Goal: Task Accomplishment & Management: Complete application form

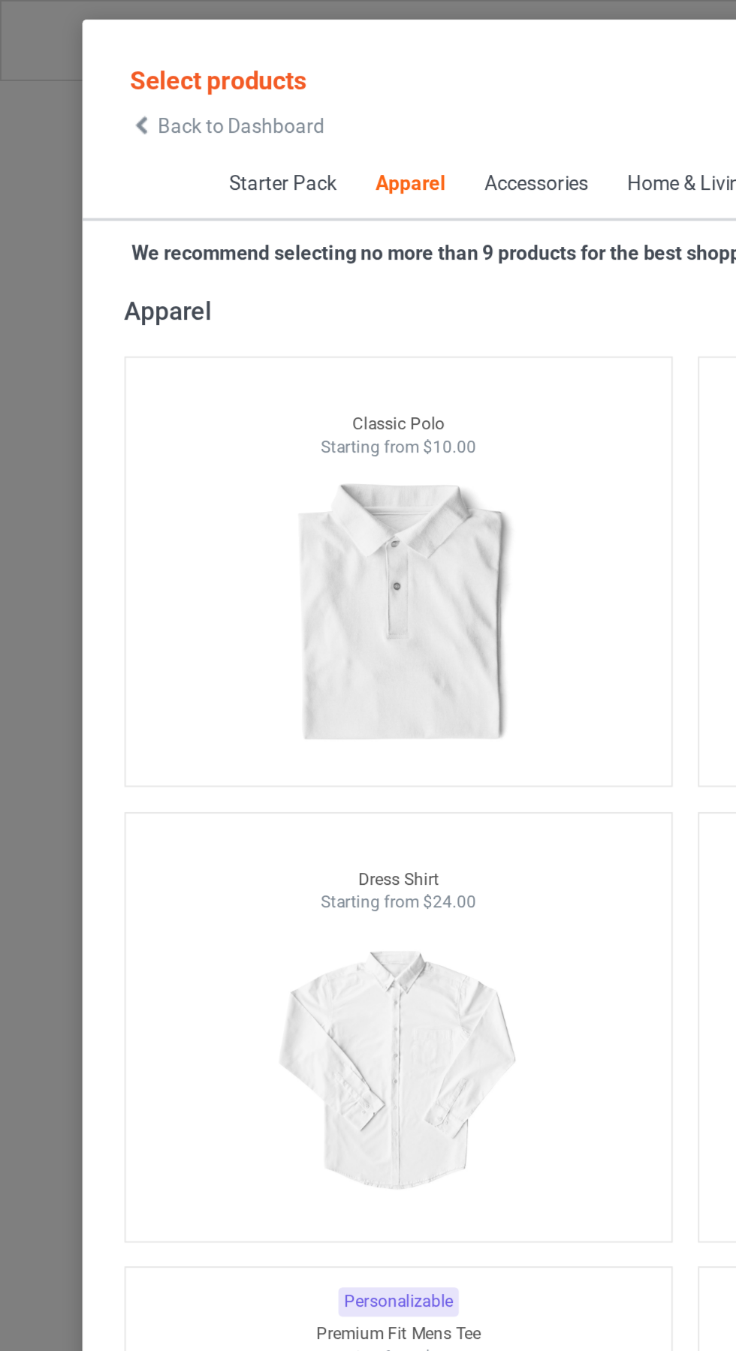
click at [80, 71] on icon at bounding box center [76, 67] width 13 height 11
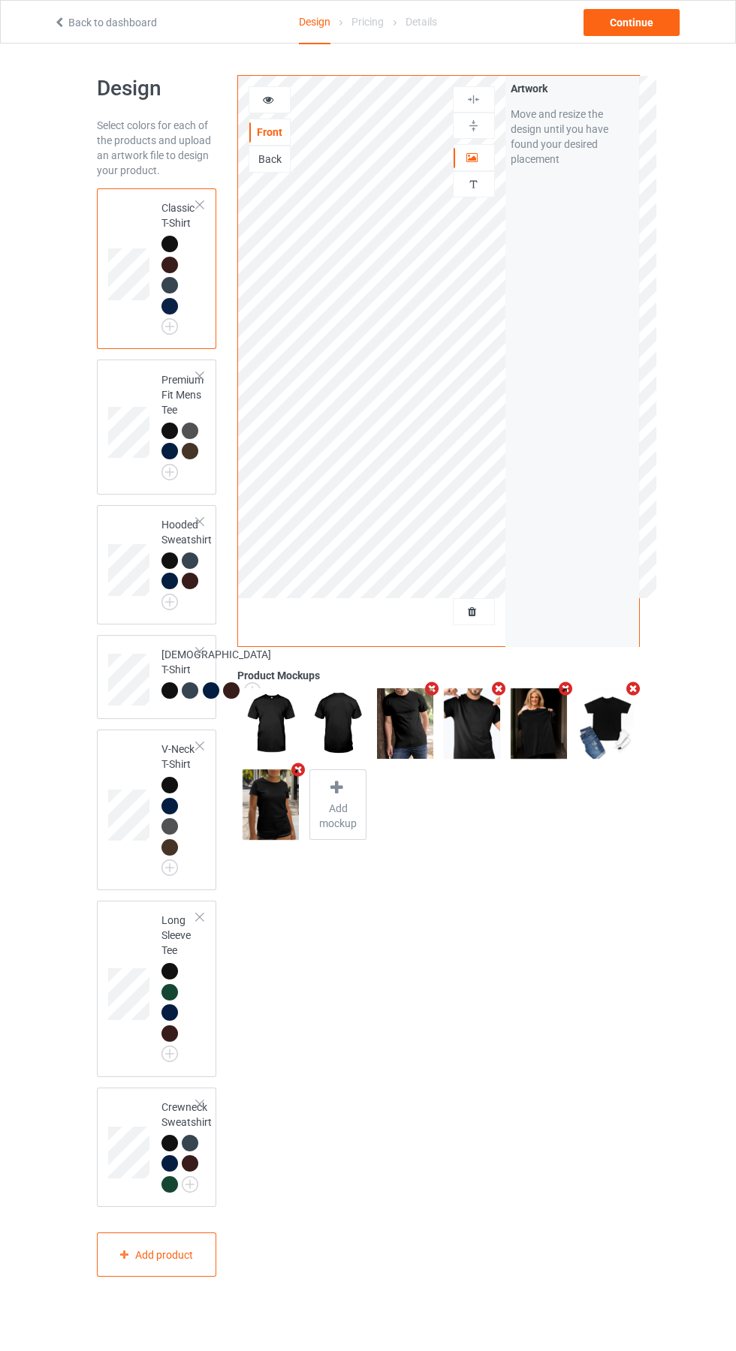
click at [486, 616] on div at bounding box center [473, 611] width 41 height 15
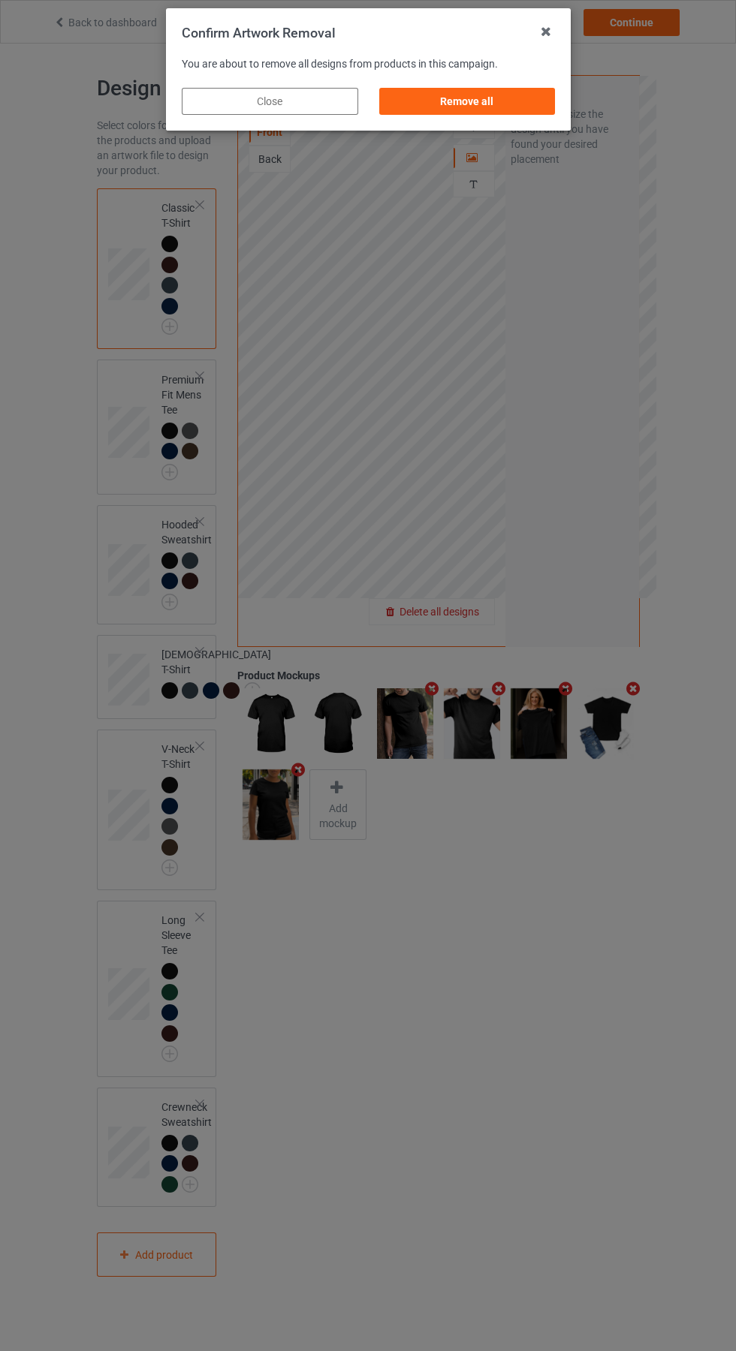
click at [509, 101] on div "Remove all" at bounding box center [466, 101] width 176 height 27
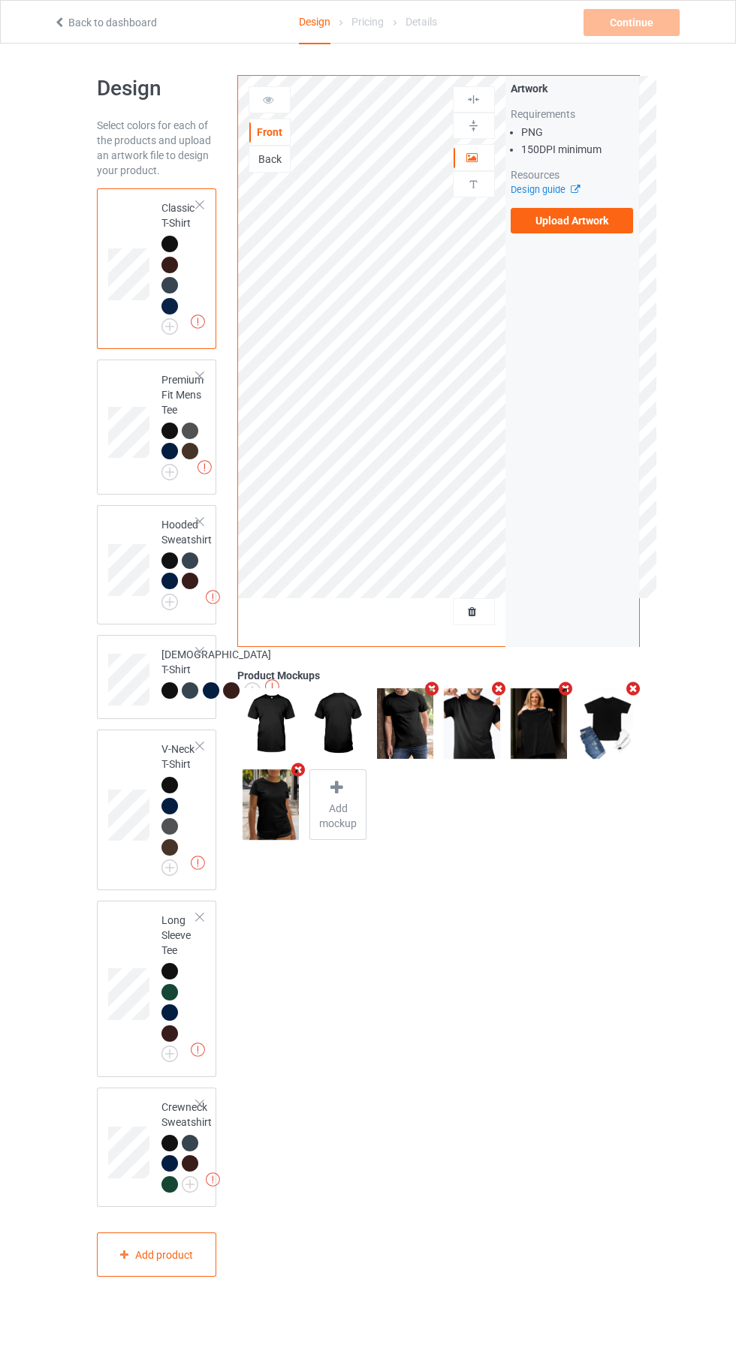
click at [600, 221] on label "Upload Artwork" at bounding box center [571, 221] width 123 height 26
click at [0, 0] on input "Upload Artwork" at bounding box center [0, 0] width 0 height 0
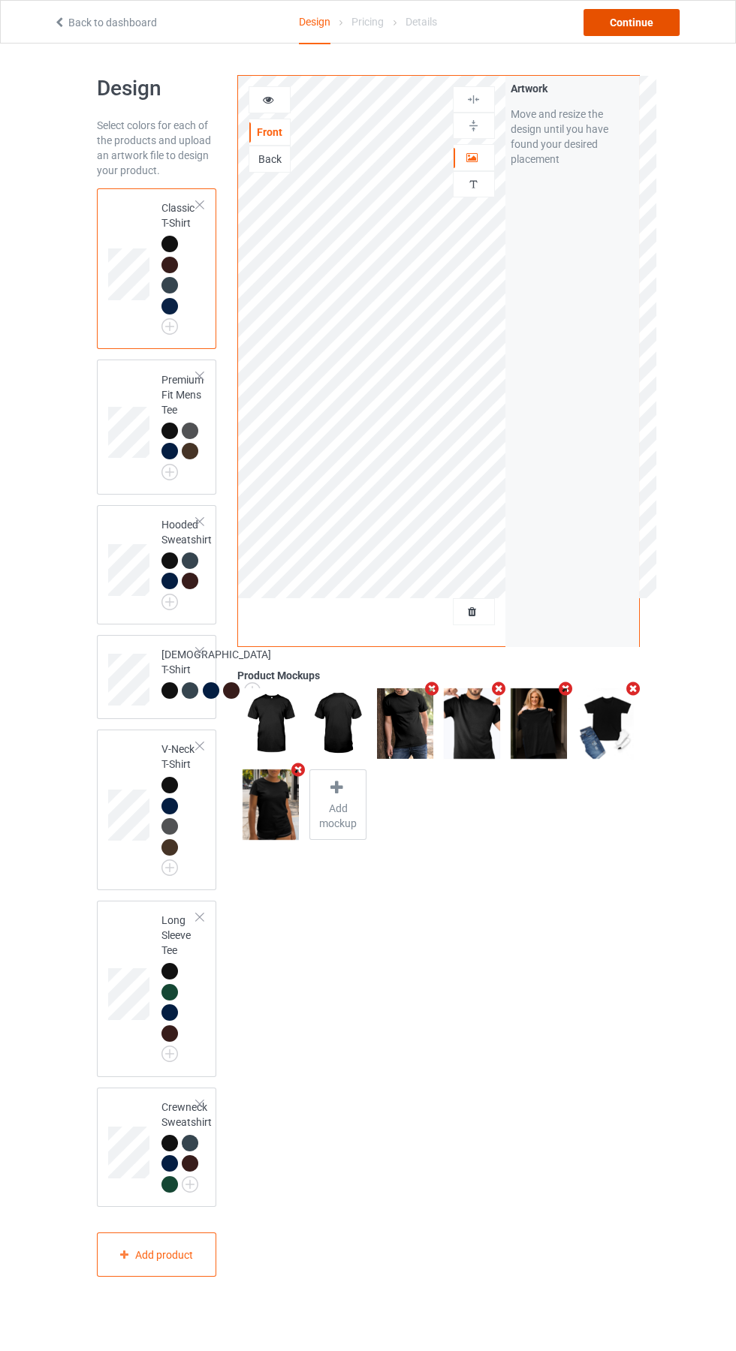
click at [630, 26] on div "Continue" at bounding box center [631, 22] width 96 height 27
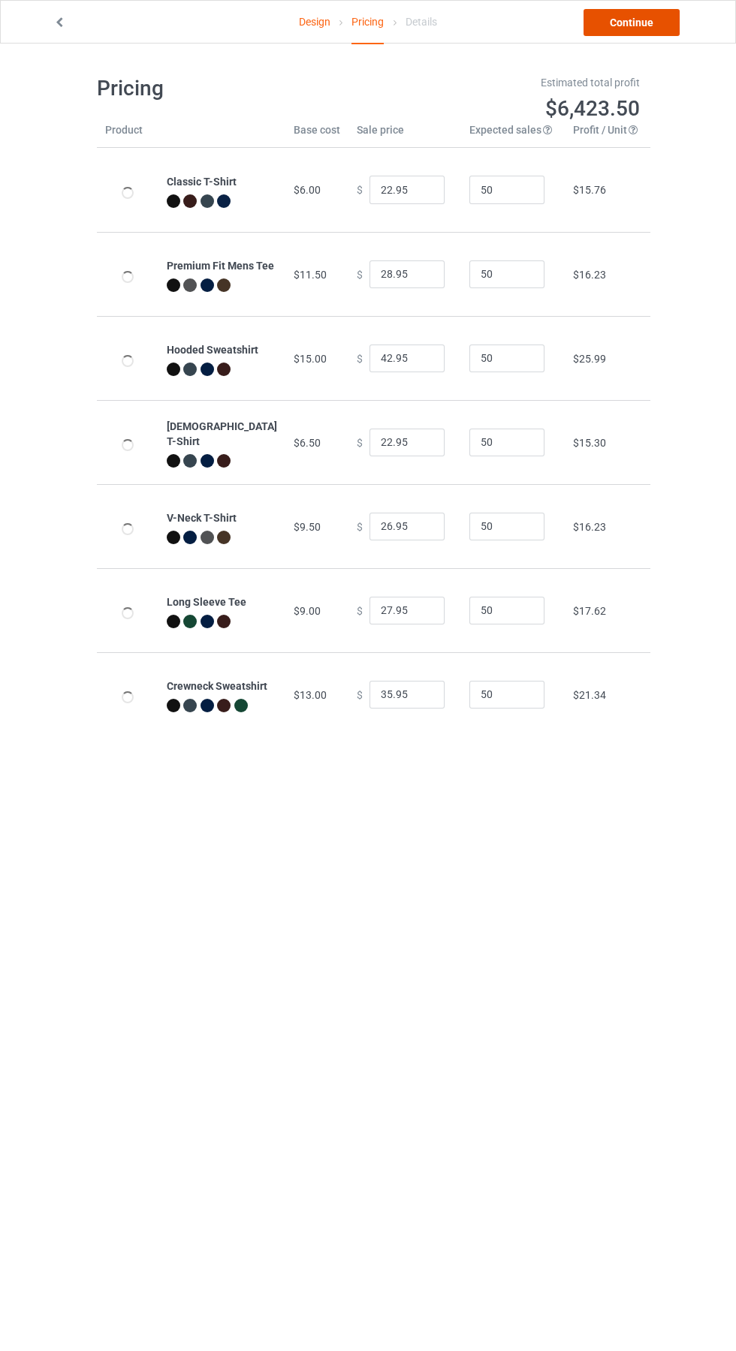
click at [647, 25] on link "Continue" at bounding box center [631, 22] width 96 height 27
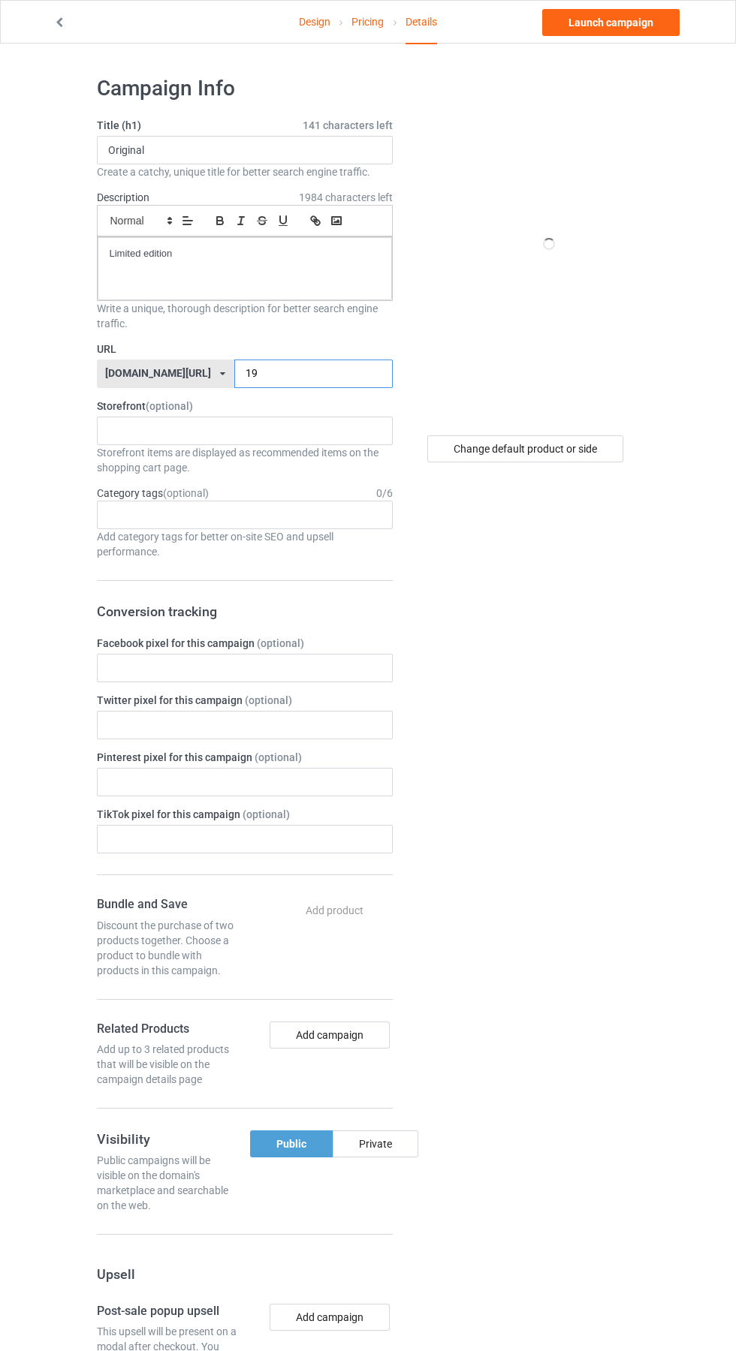
click at [252, 374] on input "19" at bounding box center [313, 374] width 158 height 29
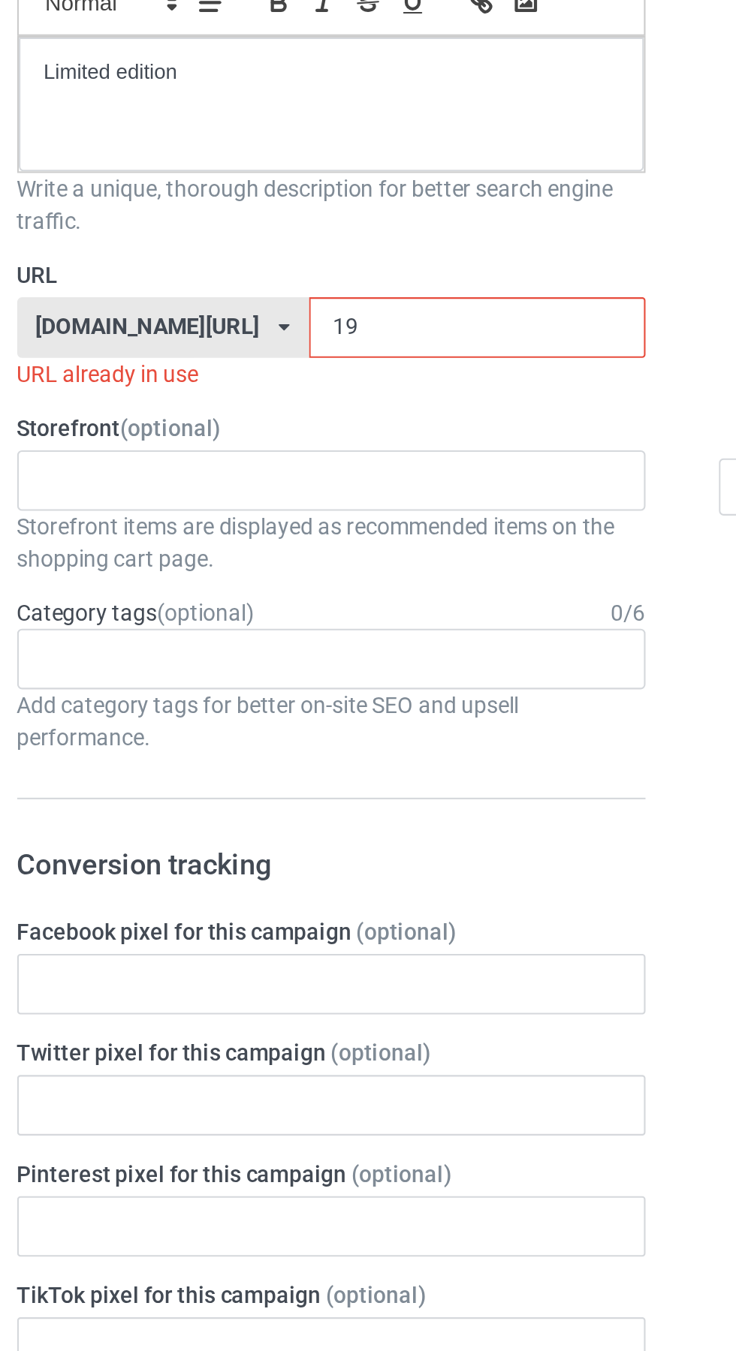
type input "19r"
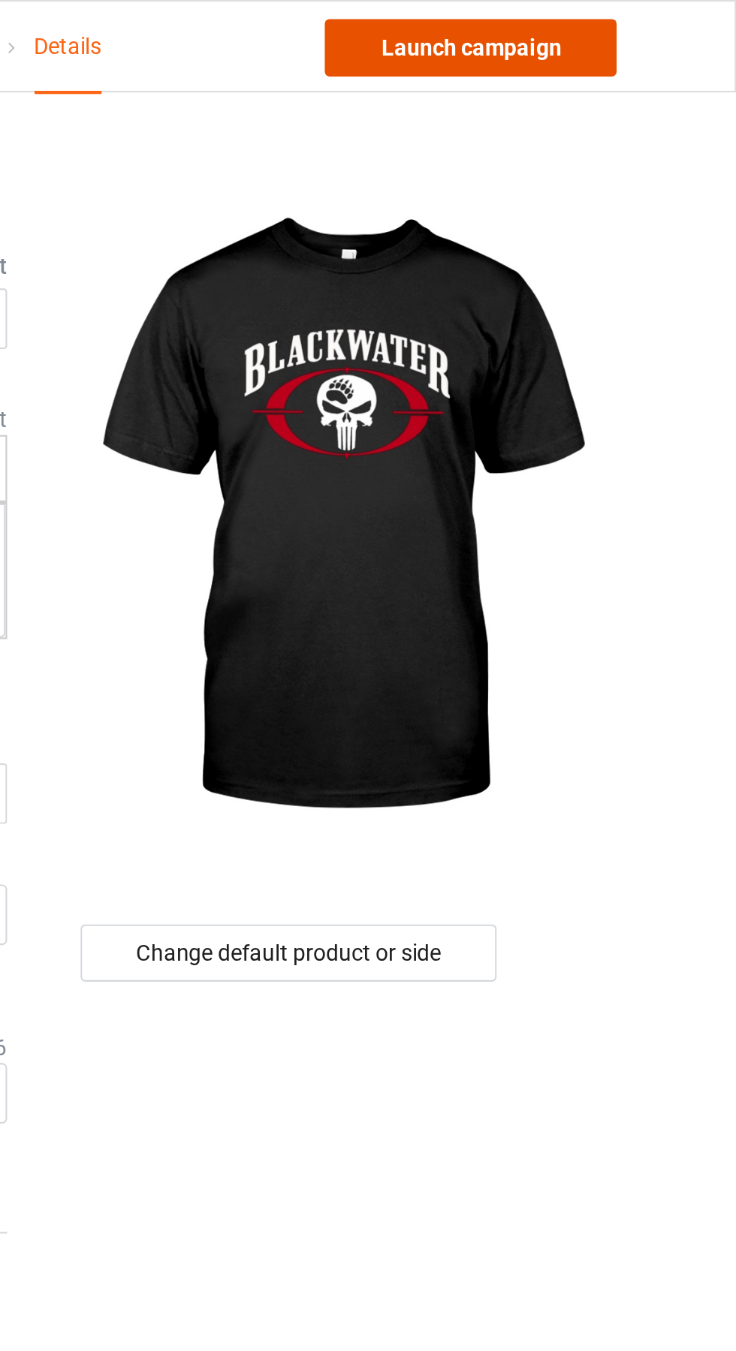
click at [625, 23] on link "Launch campaign" at bounding box center [610, 22] width 137 height 27
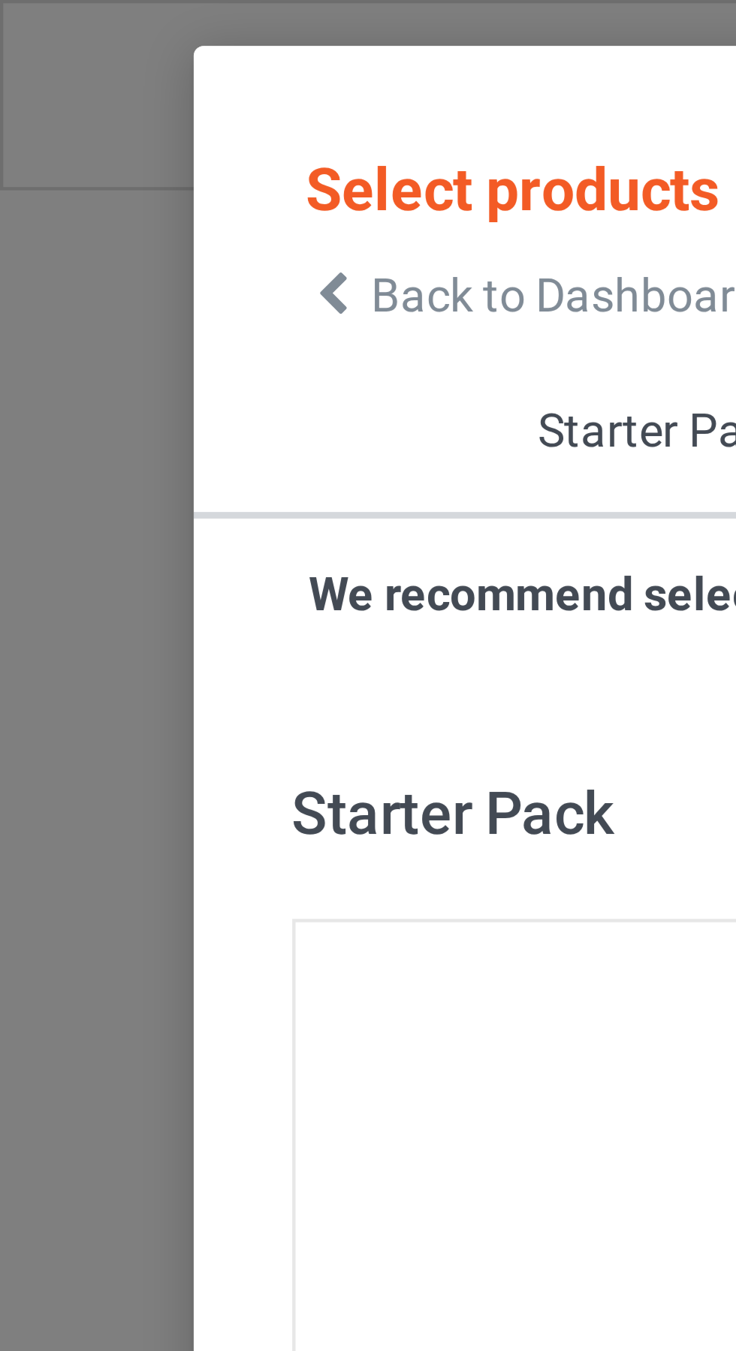
scroll to position [803, 0]
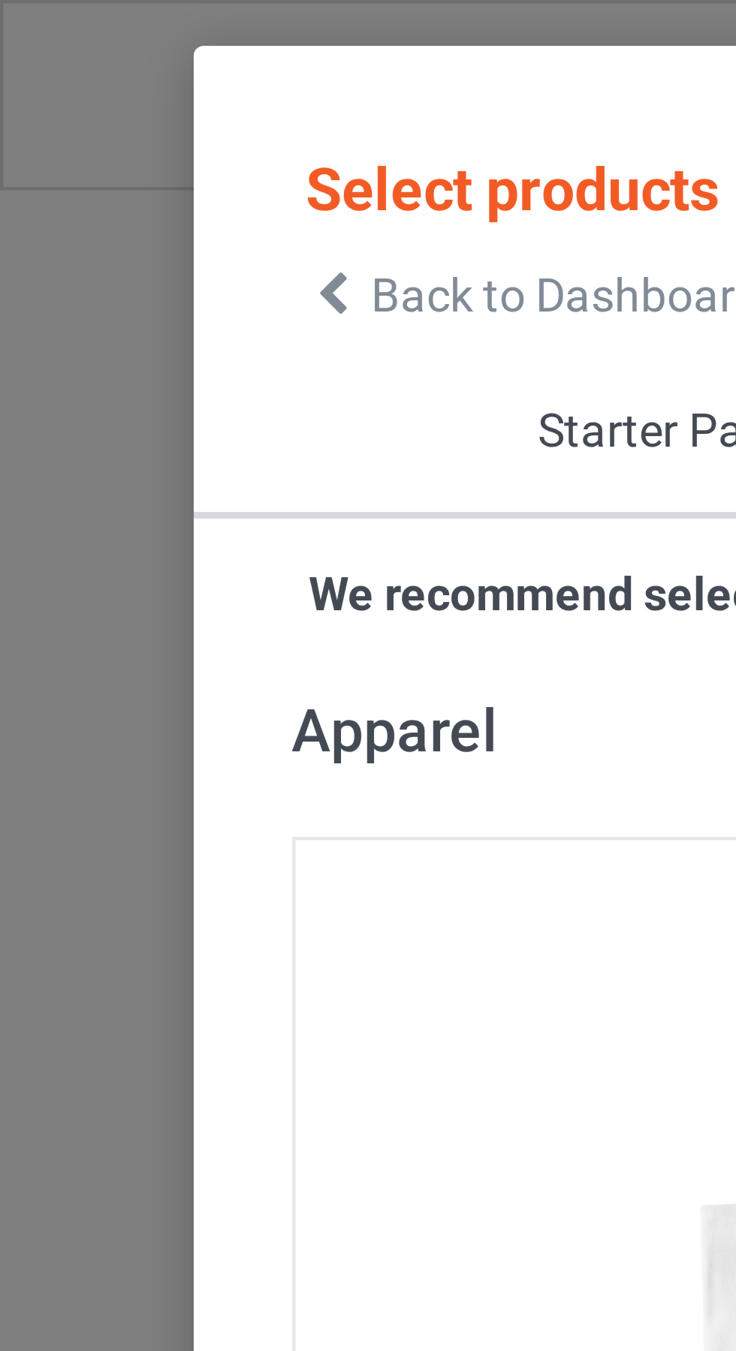
click at [75, 68] on icon at bounding box center [76, 67] width 13 height 11
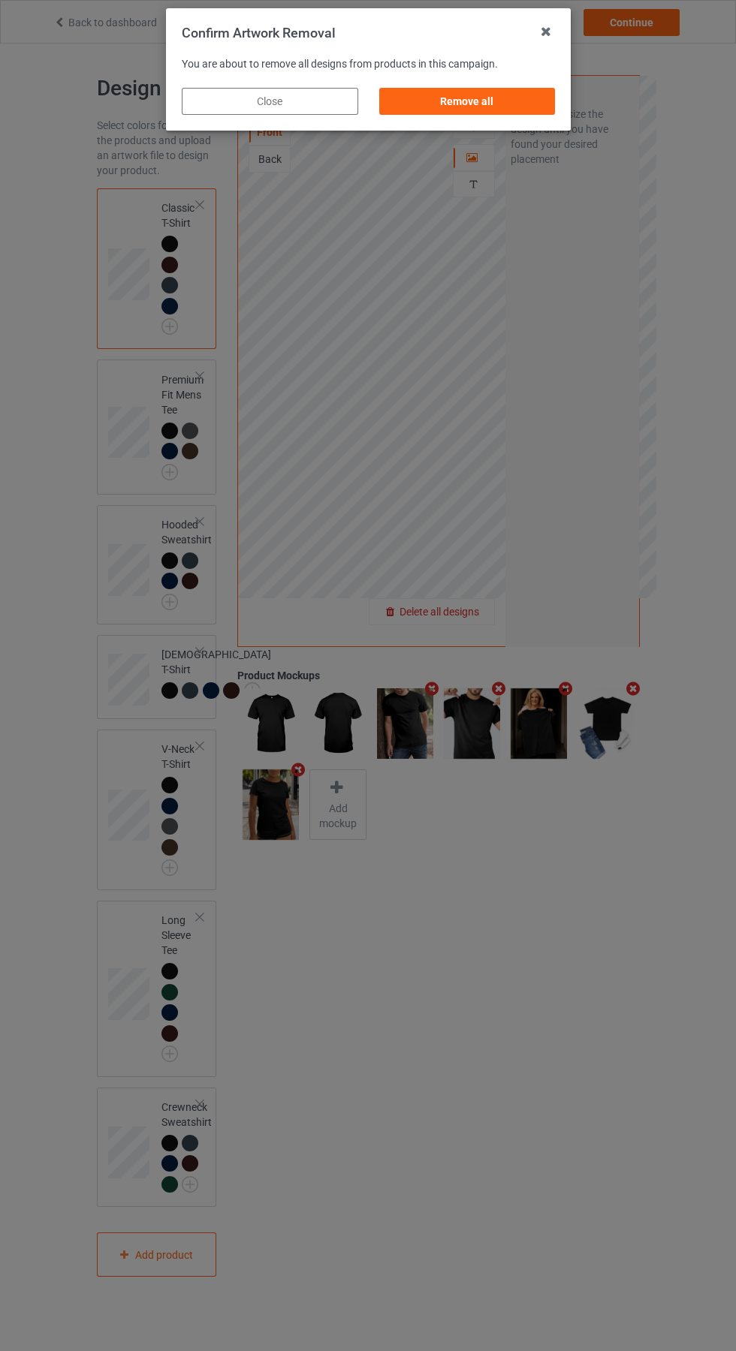
click at [480, 101] on div "Remove all" at bounding box center [466, 101] width 176 height 27
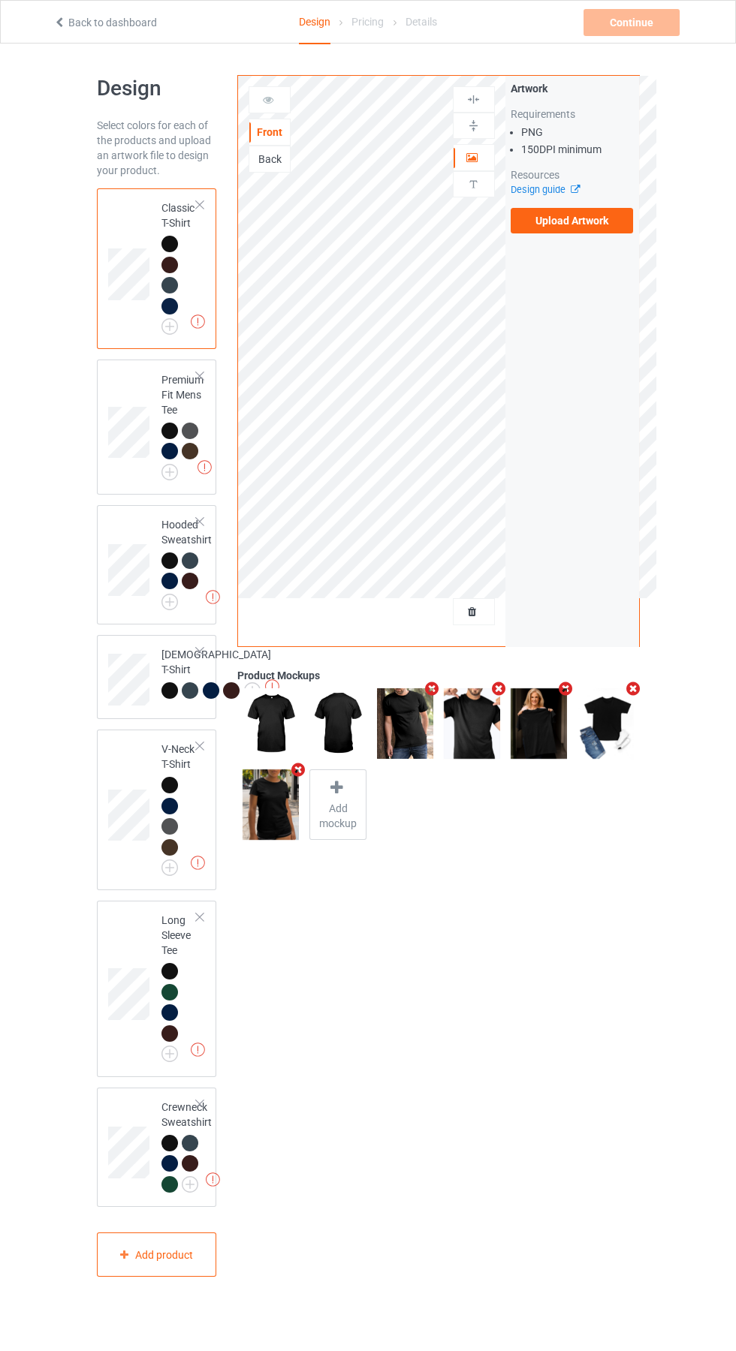
click at [595, 212] on label "Upload Artwork" at bounding box center [571, 221] width 123 height 26
click at [0, 0] on input "Upload Artwork" at bounding box center [0, 0] width 0 height 0
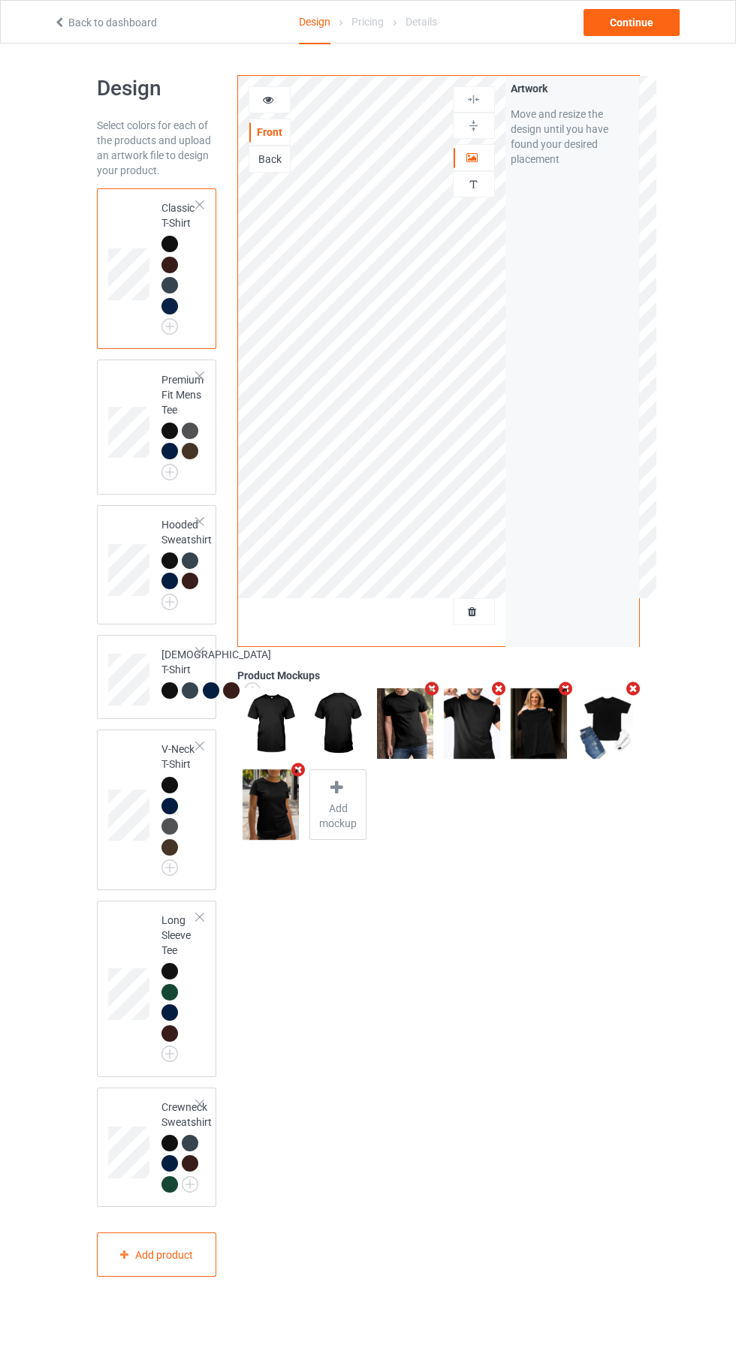
click at [269, 159] on div "Back" at bounding box center [269, 159] width 41 height 15
click at [582, 221] on label "Upload Artwork" at bounding box center [571, 221] width 123 height 26
click at [0, 0] on input "Upload Artwork" at bounding box center [0, 0] width 0 height 0
click at [641, 694] on icon "Remove mockup" at bounding box center [632, 689] width 19 height 16
click at [565, 689] on icon "Remove mockup" at bounding box center [565, 689] width 19 height 16
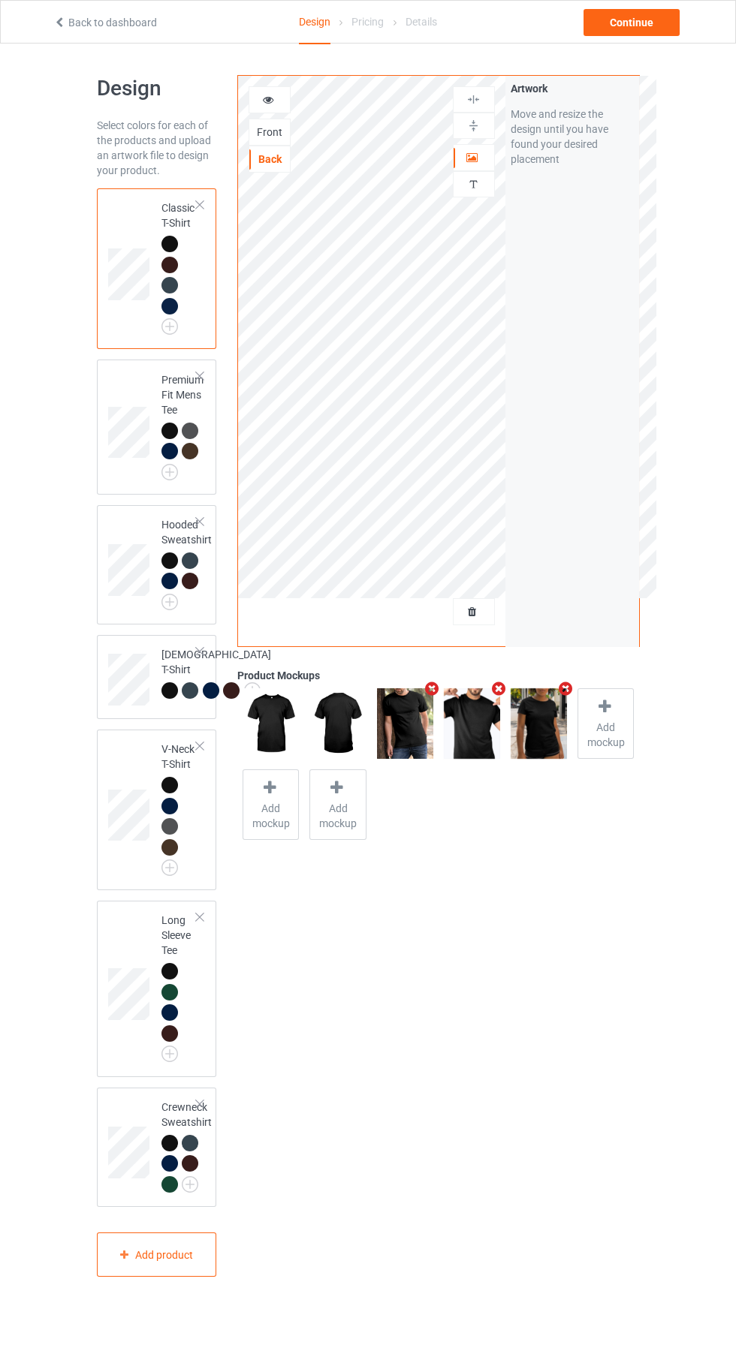
click at [503, 683] on icon "Remove mockup" at bounding box center [498, 689] width 19 height 16
click at [432, 689] on icon "Remove mockup" at bounding box center [432, 689] width 19 height 16
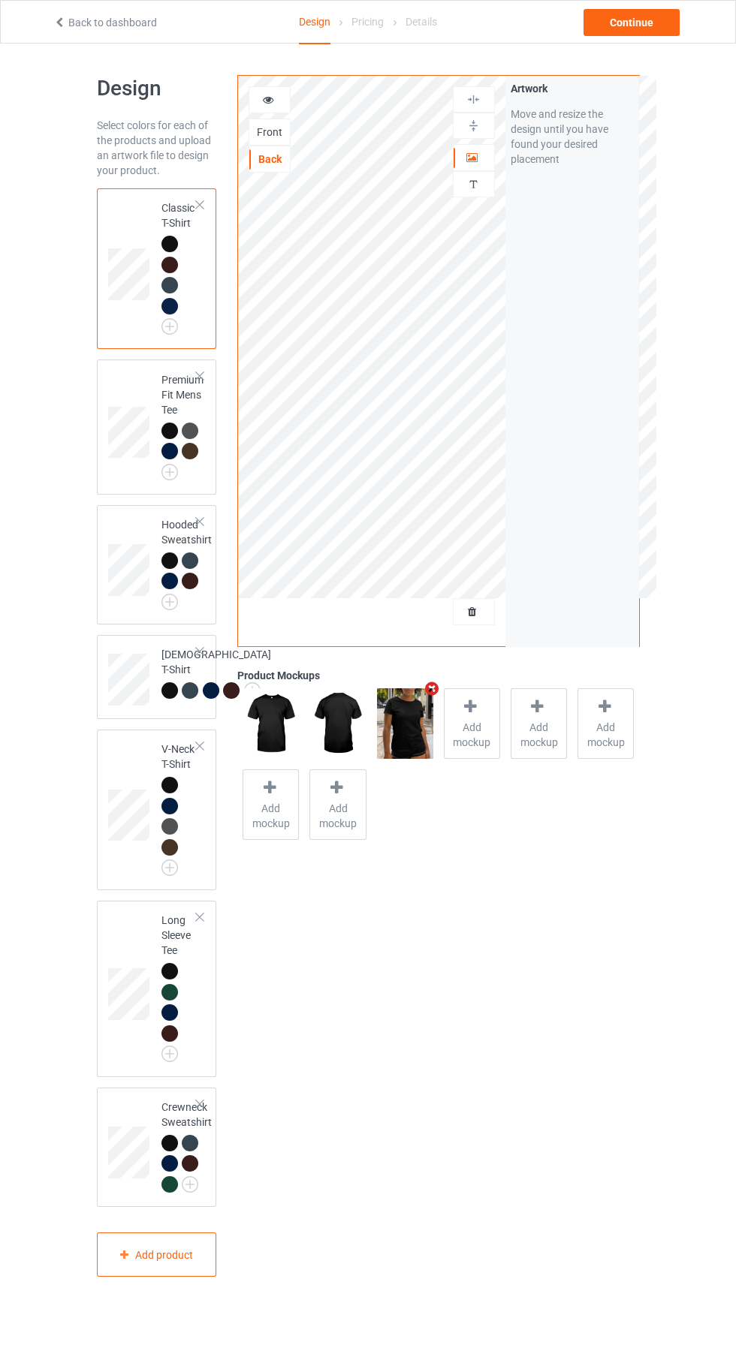
click at [429, 686] on icon "Remove mockup" at bounding box center [432, 689] width 19 height 16
click at [405, 723] on span "Add mockup" at bounding box center [405, 735] width 55 height 30
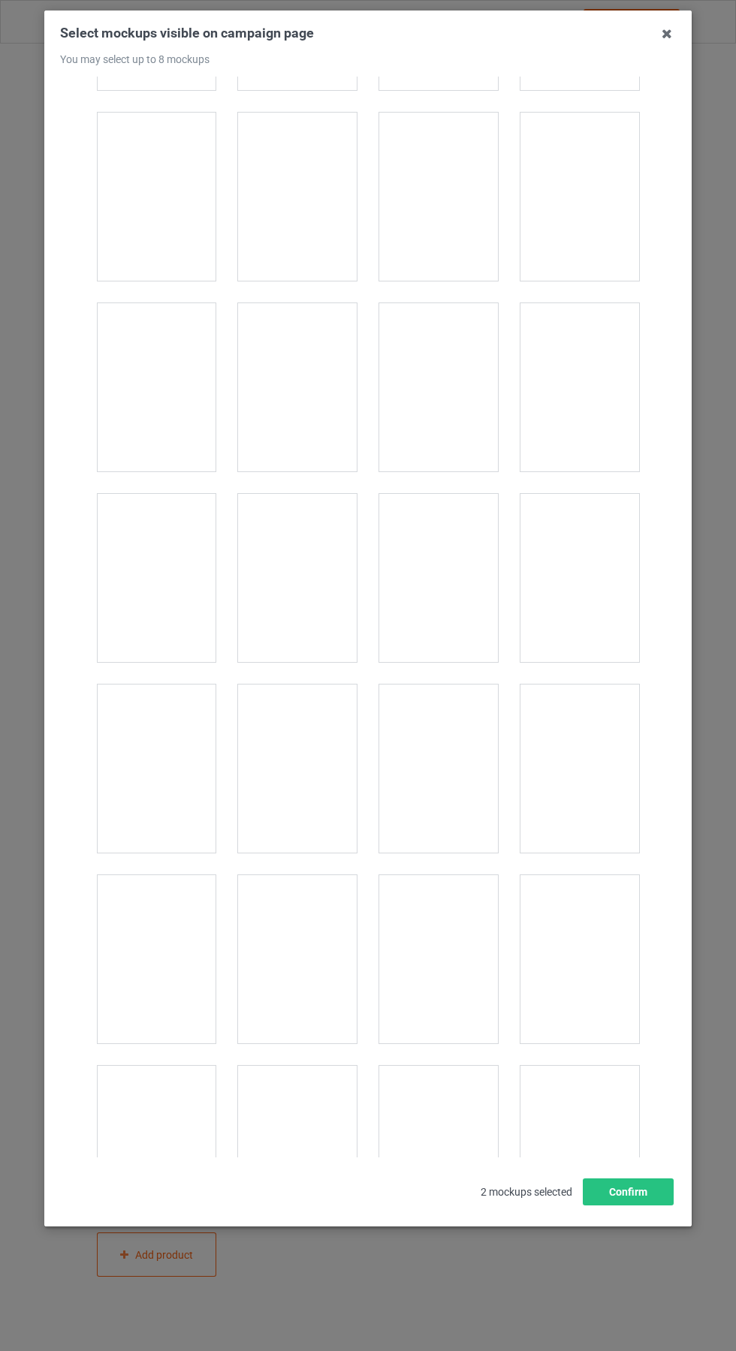
scroll to position [16634, 0]
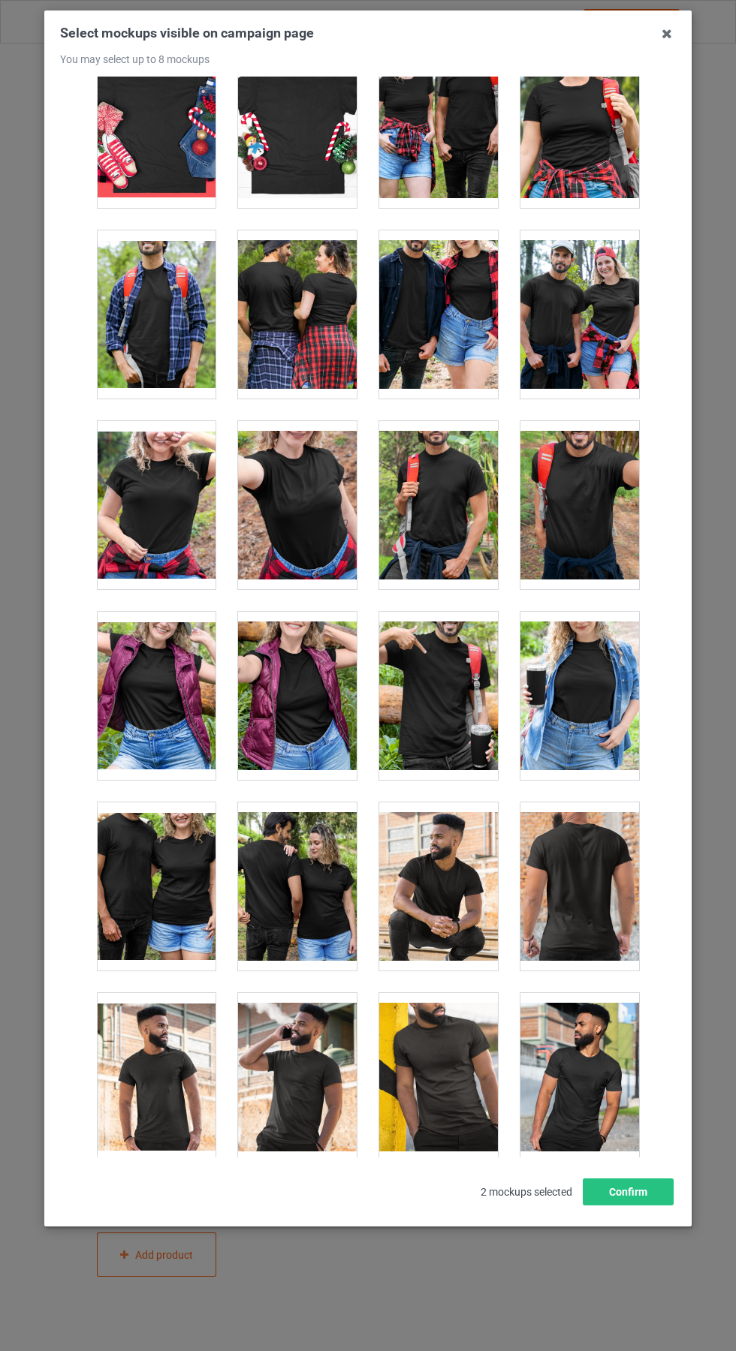
click at [303, 901] on div at bounding box center [297, 886] width 119 height 168
click at [674, 42] on icon at bounding box center [666, 34] width 24 height 24
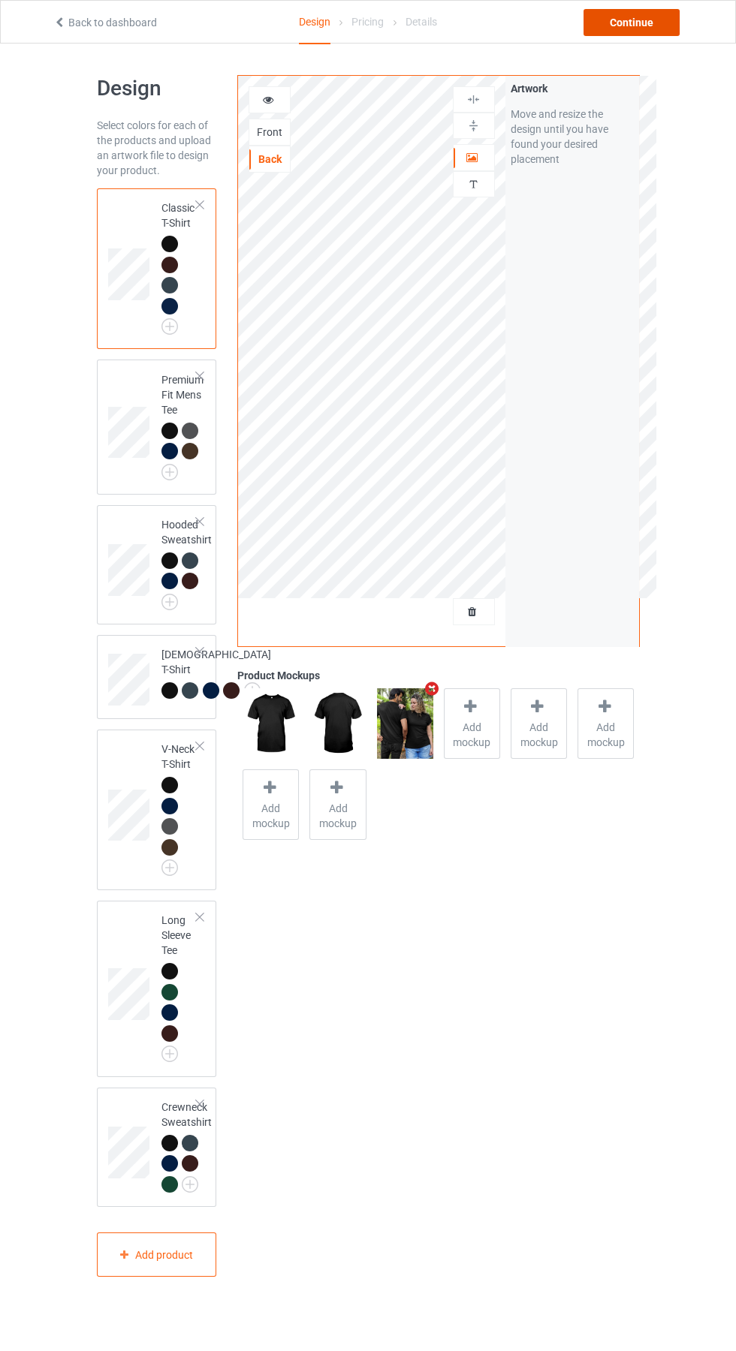
click at [647, 23] on div "Continue" at bounding box center [631, 22] width 96 height 27
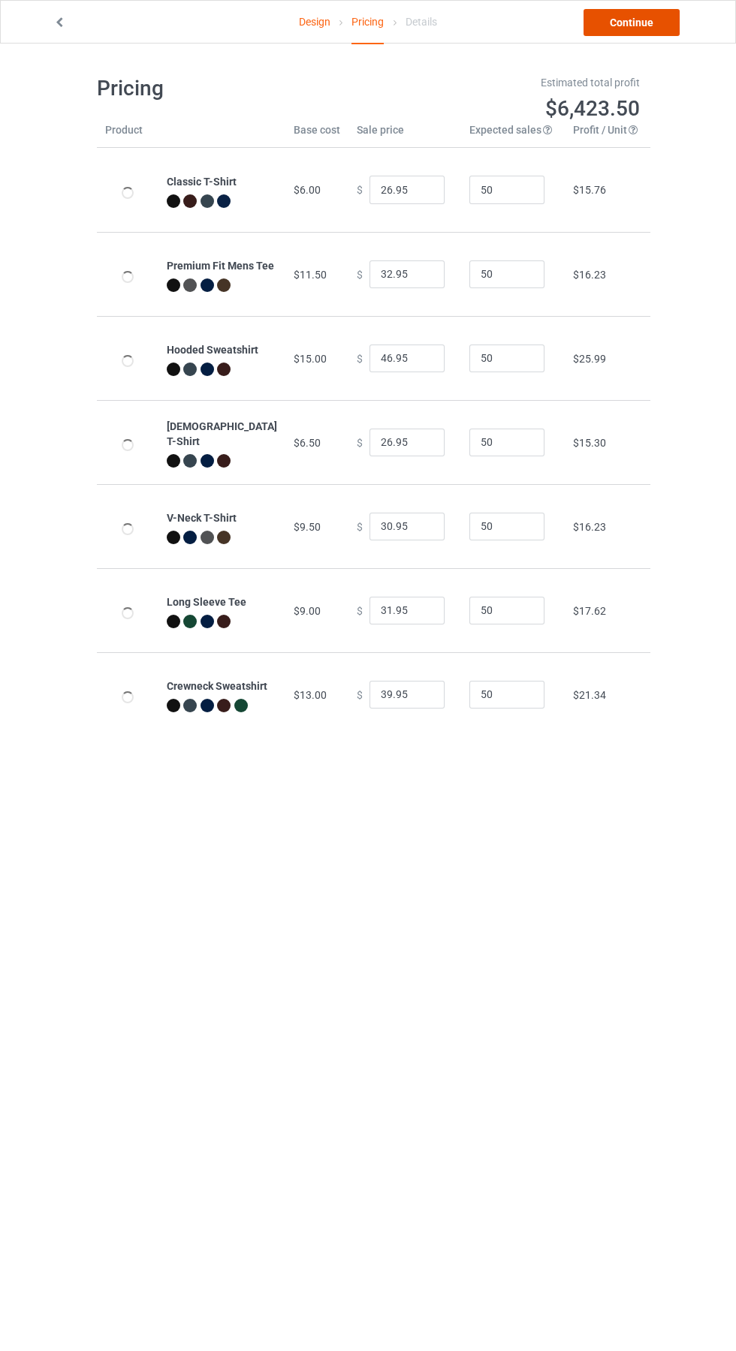
click at [643, 22] on link "Continue" at bounding box center [631, 22] width 96 height 27
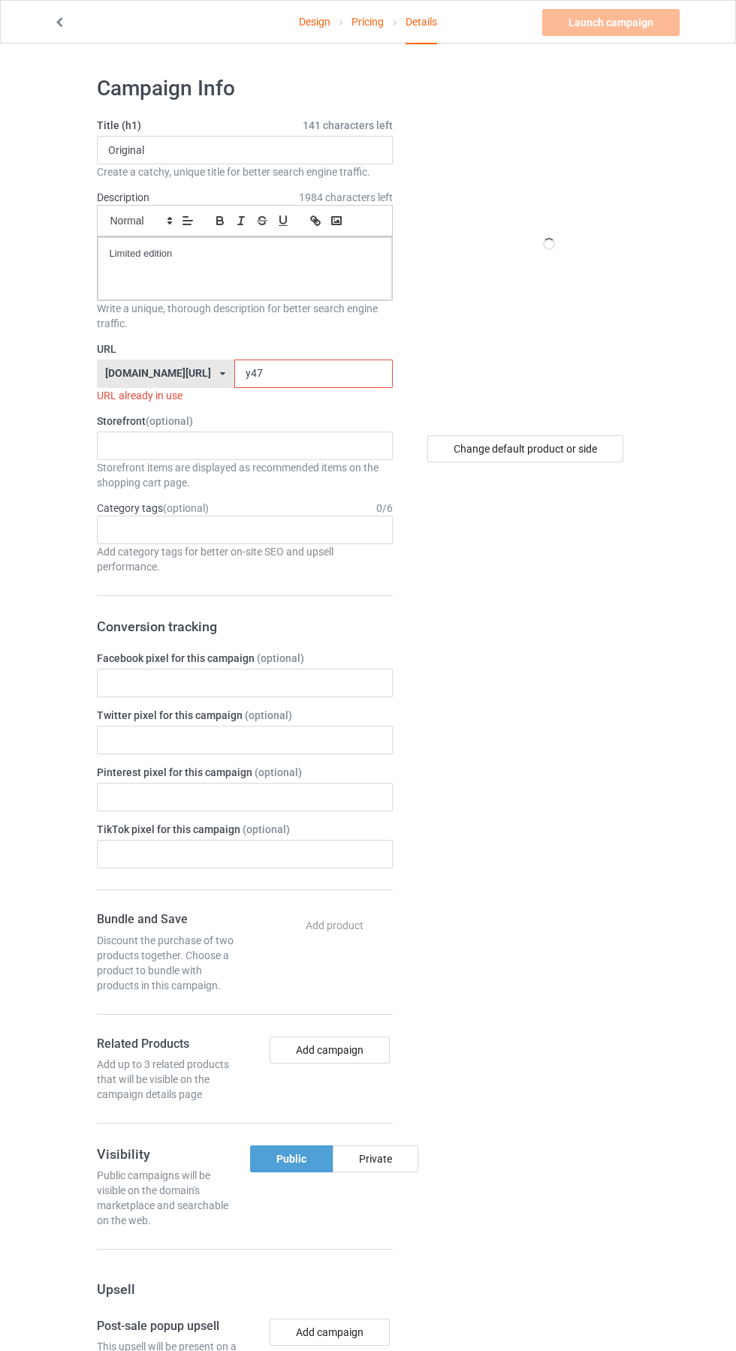
click at [263, 374] on input "y47" at bounding box center [313, 374] width 158 height 29
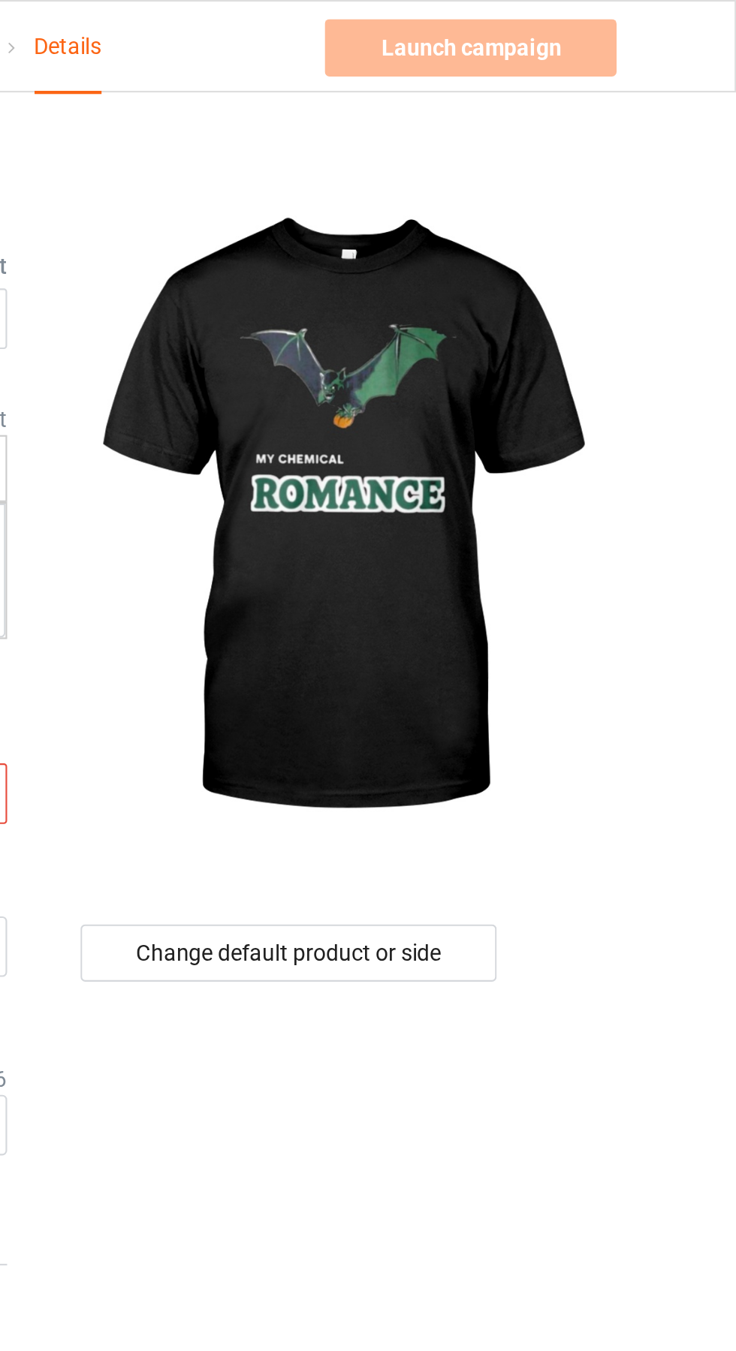
type input "y428"
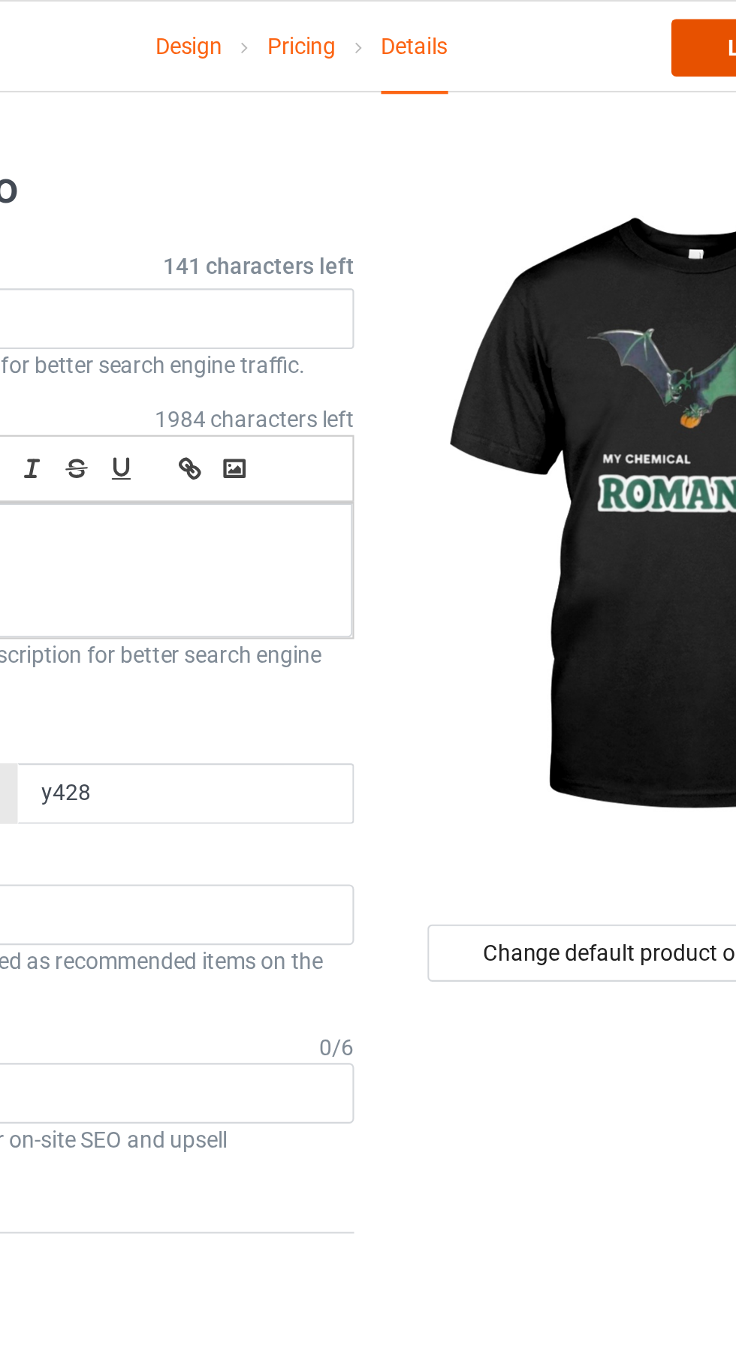
click at [555, 25] on link "Launch campaign" at bounding box center [610, 22] width 137 height 27
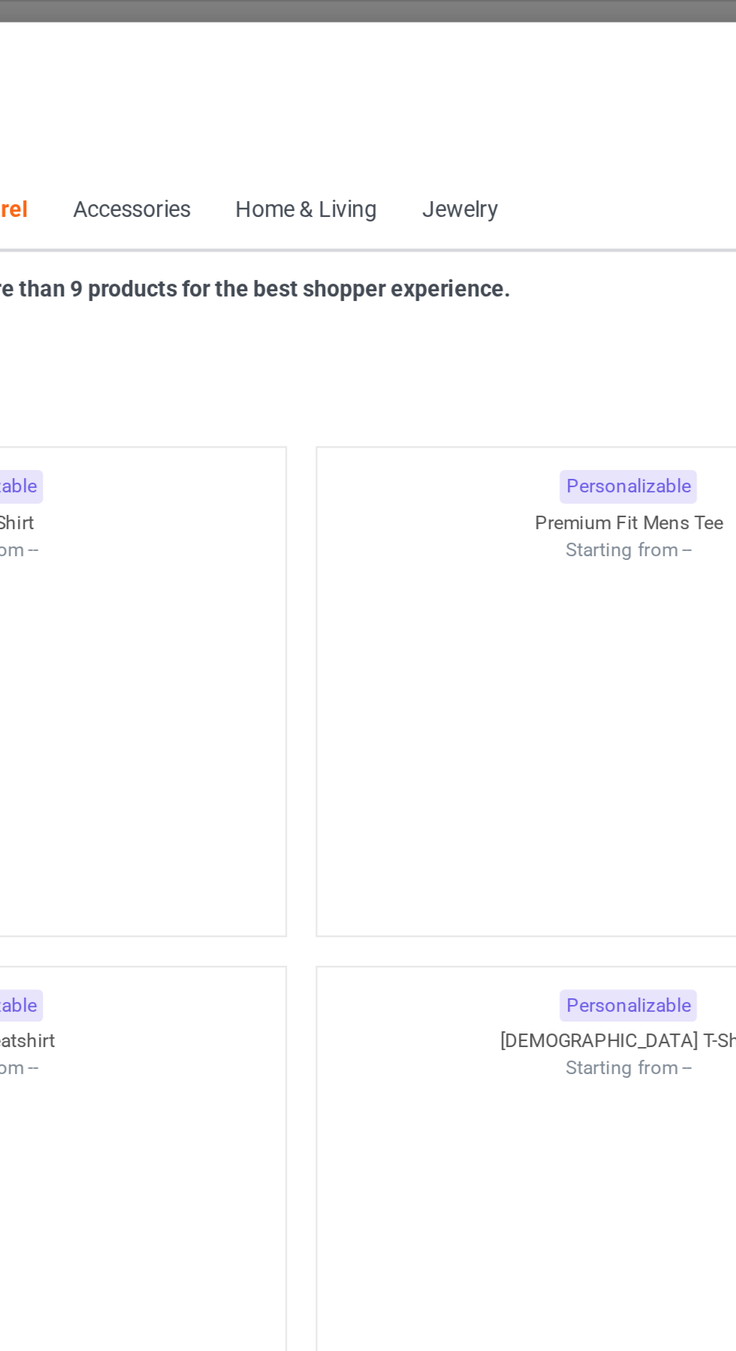
scroll to position [803, 0]
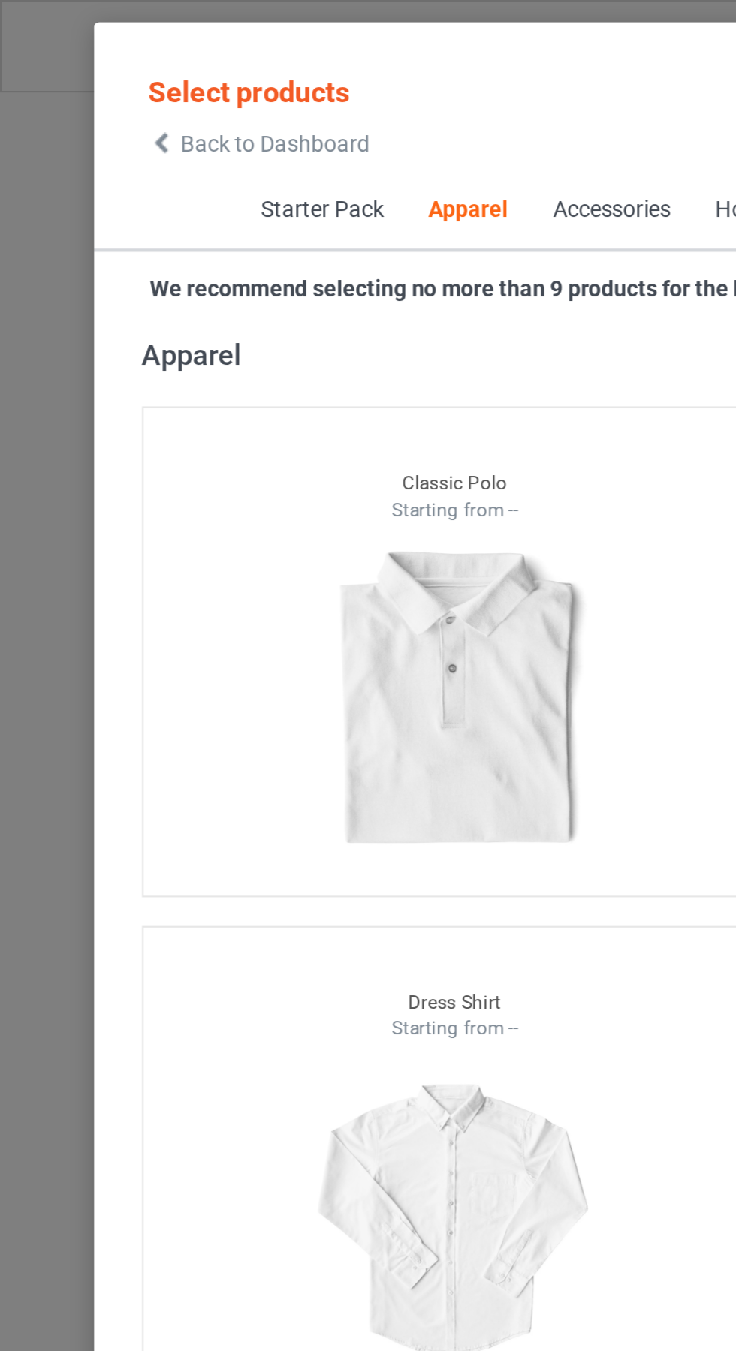
click at [76, 68] on icon at bounding box center [76, 67] width 13 height 11
